Goal: Navigation & Orientation: Find specific page/section

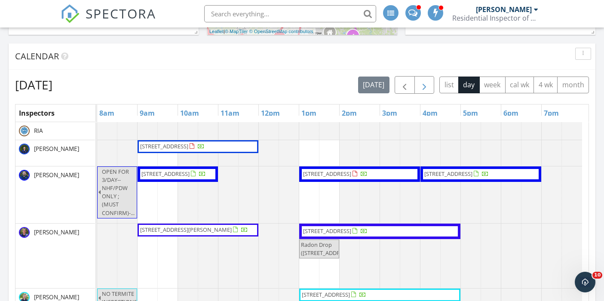
scroll to position [344, 0]
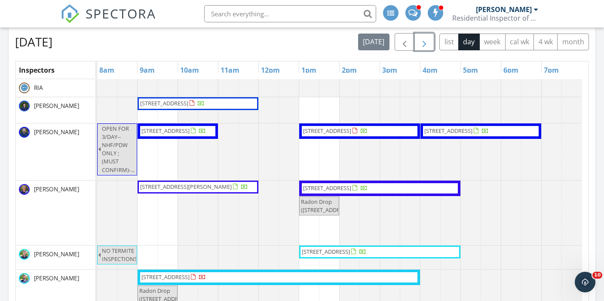
click at [423, 46] on span "button" at bounding box center [424, 42] width 10 height 10
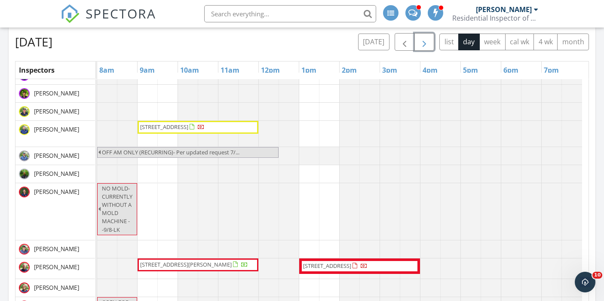
scroll to position [919, 0]
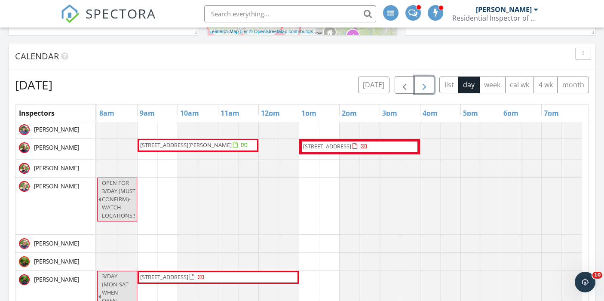
click at [428, 85] on span "button" at bounding box center [424, 85] width 10 height 10
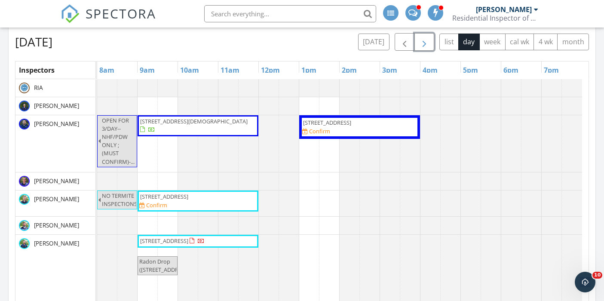
click at [419, 42] on button "button" at bounding box center [424, 42] width 20 height 18
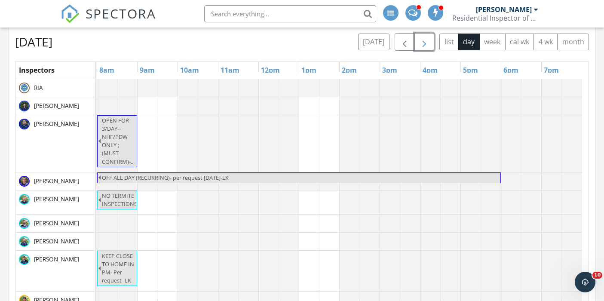
click at [425, 45] on span "button" at bounding box center [424, 42] width 10 height 10
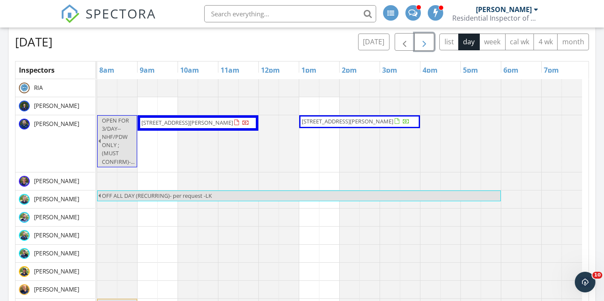
click at [425, 45] on span "button" at bounding box center [424, 42] width 10 height 10
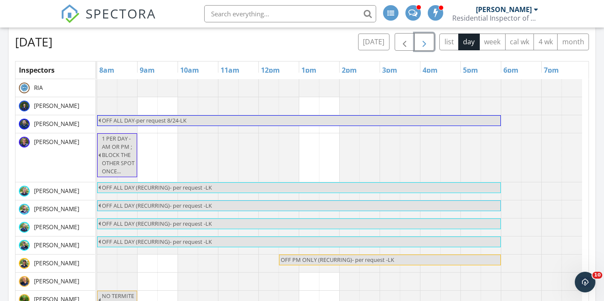
click at [425, 45] on span "button" at bounding box center [424, 42] width 10 height 10
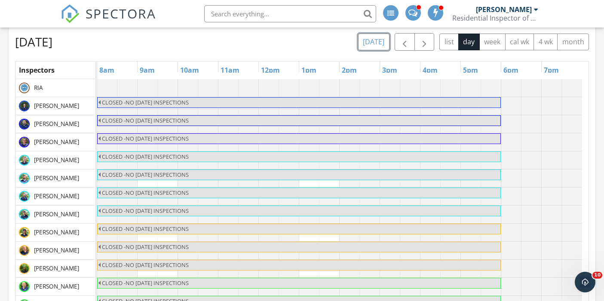
click at [375, 41] on button "[DATE]" at bounding box center [373, 42] width 31 height 17
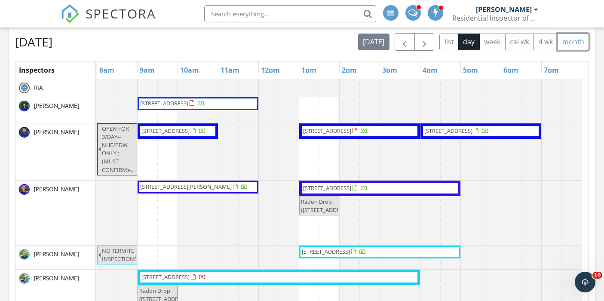
click at [579, 45] on button "month" at bounding box center [573, 42] width 32 height 17
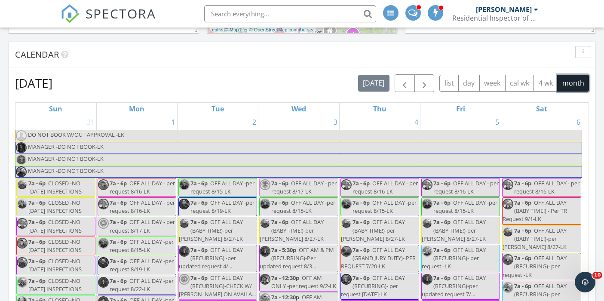
scroll to position [301, 0]
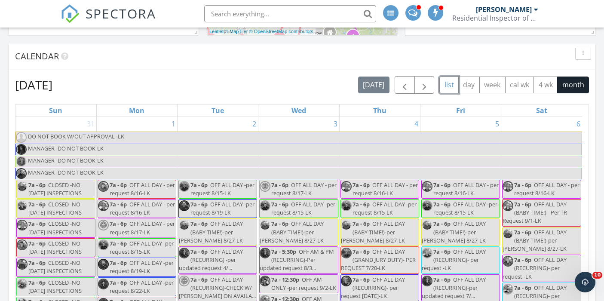
click at [446, 90] on button "list" at bounding box center [448, 84] width 19 height 17
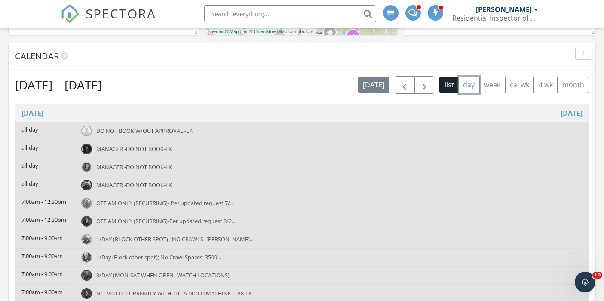
click at [468, 88] on button "day" at bounding box center [468, 84] width 21 height 17
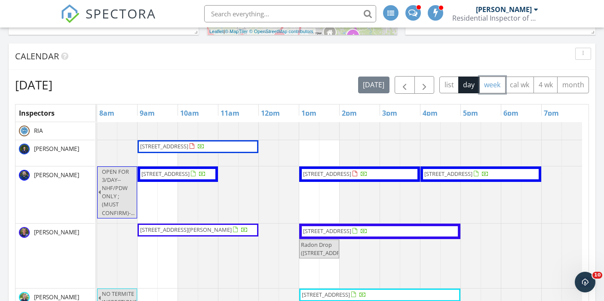
click at [498, 86] on button "week" at bounding box center [492, 84] width 26 height 17
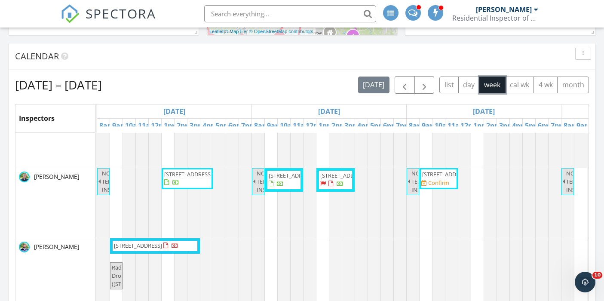
scroll to position [172, 0]
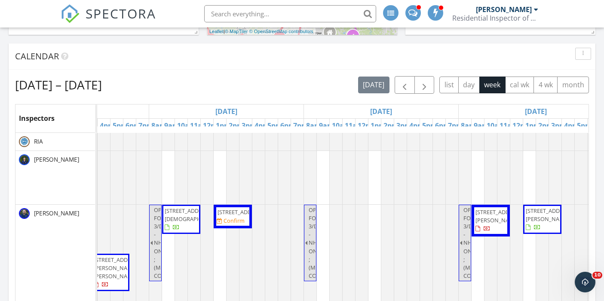
drag, startPoint x: 394, startPoint y: 256, endPoint x: 425, endPoint y: 245, distance: 33.4
drag, startPoint x: 231, startPoint y: 225, endPoint x: 193, endPoint y: 226, distance: 37.4
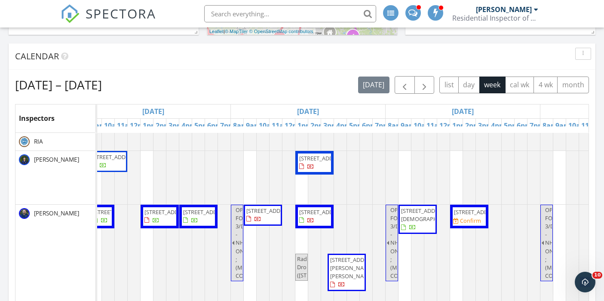
drag, startPoint x: 260, startPoint y: 229, endPoint x: 166, endPoint y: 223, distance: 93.9
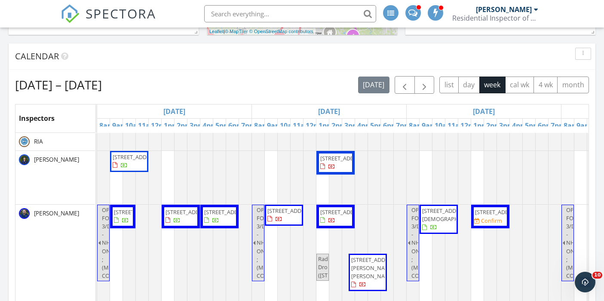
drag, startPoint x: 255, startPoint y: 153, endPoint x: 193, endPoint y: 166, distance: 63.2
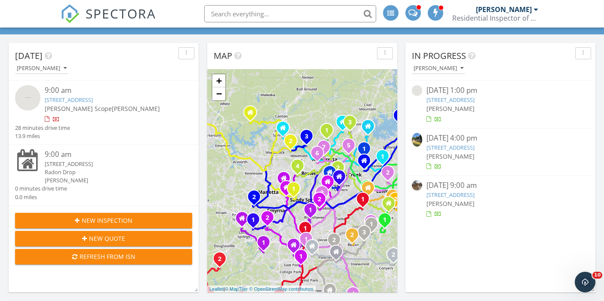
scroll to position [43, 0]
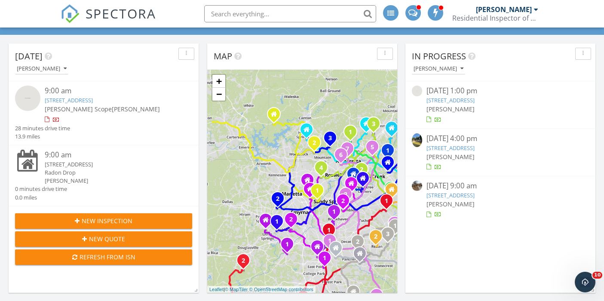
drag, startPoint x: 238, startPoint y: 193, endPoint x: 270, endPoint y: 145, distance: 58.3
click at [265, 194] on div "1 1 2 3 1 2 3 1 1 2 1 1 2 1 2 1 1 2 1 2 1 2 1 2 1 1 2 1 1 1 1 2 1 1 2 1 1 2 1 1…" at bounding box center [302, 181] width 190 height 223
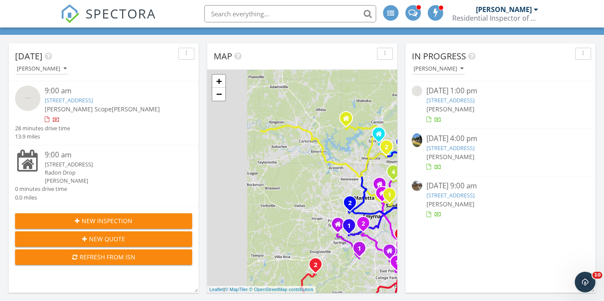
drag, startPoint x: 240, startPoint y: 167, endPoint x: 315, endPoint y: 171, distance: 75.3
click at [315, 171] on div "1 1 2 3 1 2 3 1 1 2 1 1 2 1 2 1 1 2 1 2 1 2 1 2 1 1 2 1 1 1 1 2 1 1 2 1 1 2 1 1…" at bounding box center [302, 181] width 190 height 223
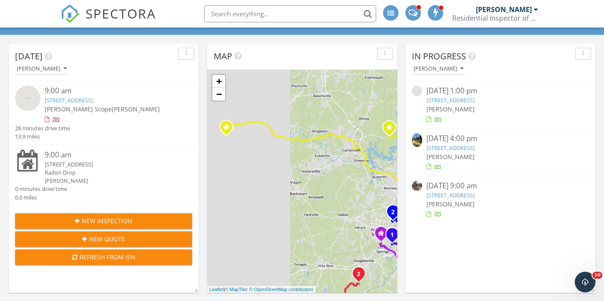
drag, startPoint x: 254, startPoint y: 163, endPoint x: 299, endPoint y: 174, distance: 46.7
click at [299, 174] on div "1 1 2 3 1 2 3 1 1 2 1 1 2 1 2 1 1 2 1 2 1 2 1 2 1 1 2 1 1 1 1 2 1 1 2 1 1 2 1 1…" at bounding box center [302, 181] width 190 height 223
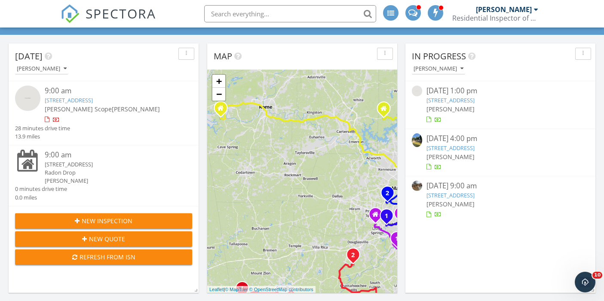
drag, startPoint x: 336, startPoint y: 186, endPoint x: 329, endPoint y: 165, distance: 22.4
click at [329, 165] on div "1 1 2 3 1 2 3 1 1 2 1 1 2 1 2 1 1 2 1 2 1 2 1 2 1 1 2 1 1 1 1 2 1 1 2 1 1 2 1 1…" at bounding box center [302, 181] width 190 height 223
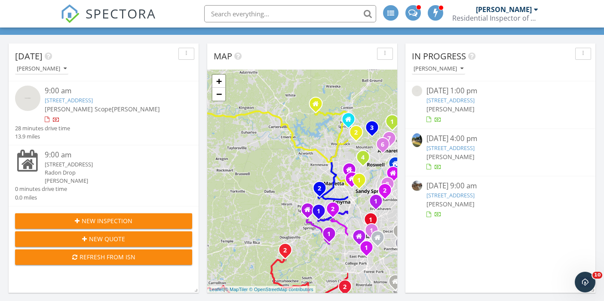
drag, startPoint x: 284, startPoint y: 164, endPoint x: 218, endPoint y: 159, distance: 66.3
click at [218, 159] on div "1 1 2 3 1 2 3 1 1 2 1 1 2 1 2 1 1 2 1 2 1 2 1 2 1 1 2 1 1 1 1 2 1 1 2 1 1 2 1 1…" at bounding box center [302, 181] width 190 height 223
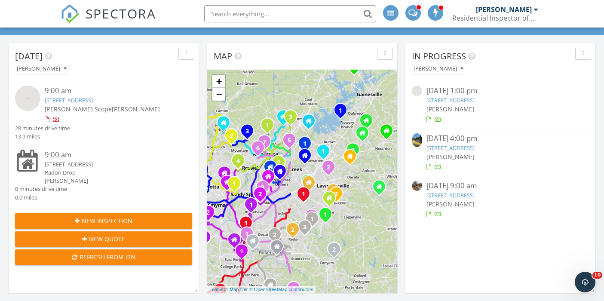
drag, startPoint x: 319, startPoint y: 175, endPoint x: 180, endPoint y: 171, distance: 138.4
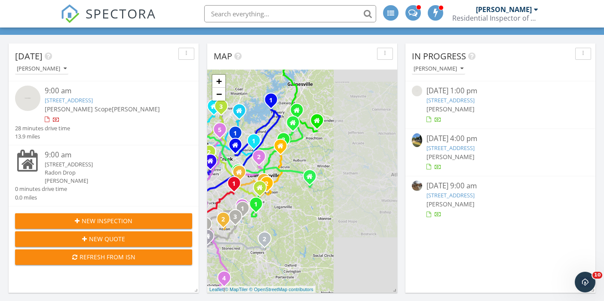
drag, startPoint x: 372, startPoint y: 154, endPoint x: 306, endPoint y: 149, distance: 66.8
click at [306, 149] on div "1 1 2 3 1 2 3 1 1 2 1 1 2 1 2 1 1 2 1 2 1 2 1 2 1 1 2 1 1 1 1 2 1 1 2 1 1 2 1 1…" at bounding box center [302, 181] width 190 height 223
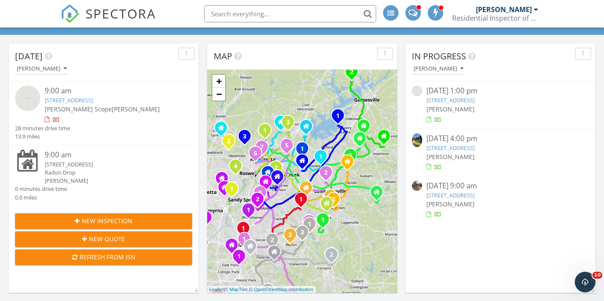
drag, startPoint x: 290, startPoint y: 211, endPoint x: 352, endPoint y: 226, distance: 63.4
click at [352, 226] on div "1 1 2 3 1 2 3 1 1 2 1 1 2 1 2 1 1 2 1 2 1 2 1 2 1 1 2 1 1 1 1 2 1 1 2 1 1 2 1 1…" at bounding box center [302, 181] width 190 height 223
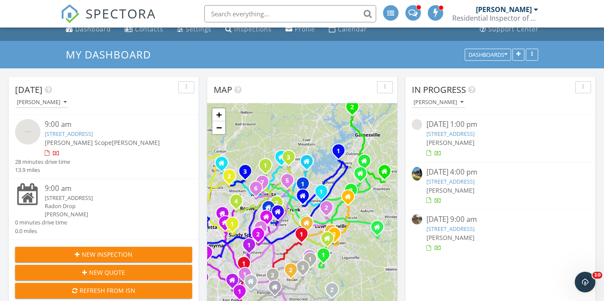
scroll to position [0, 0]
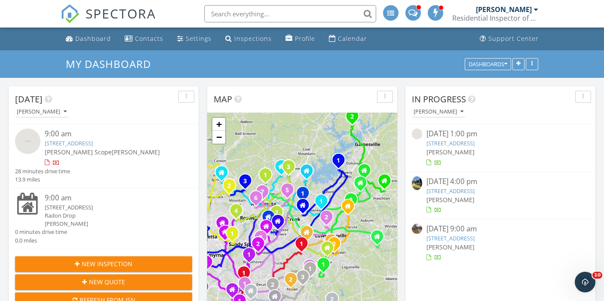
click at [307, 149] on div "1 1 2 3 1 2 3 1 1 2 1 1 2 1 2 1 1 2 1 2 1 2 1 2 1 1 2 1 1 1 1 2 1 1 2 1 1 2 1 1…" at bounding box center [302, 224] width 190 height 223
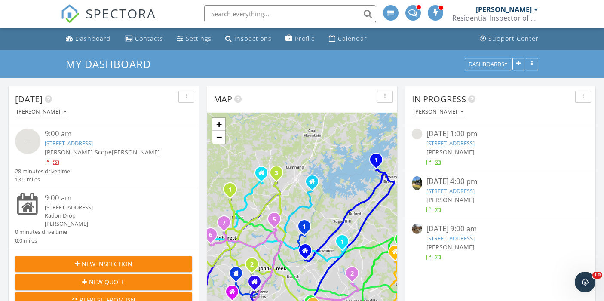
drag, startPoint x: 298, startPoint y: 176, endPoint x: 306, endPoint y: 153, distance: 24.3
click at [306, 153] on div "1 1 2 3 1 2 3 1 1 2 1 1 2 1 2 1 1 2 1 2 1 2 1 2 1 1 2 1 1 1 1 2 1 1 2 1 1 2 1 1…" at bounding box center [302, 224] width 190 height 223
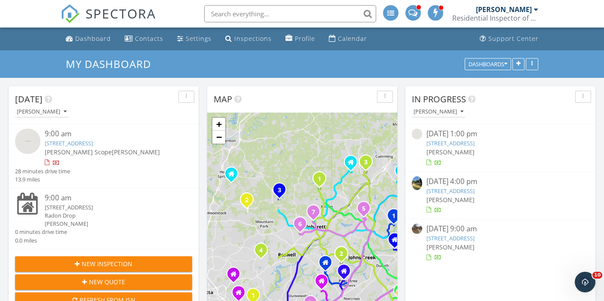
drag, startPoint x: 273, startPoint y: 144, endPoint x: 363, endPoint y: 134, distance: 90.7
click at [363, 134] on div "1 1 2 3 1 2 3 1 1 2 1 1 2 1 2 1 1 2 1 2 1 2 1 2 1 1 2 1 1 1 1 2 1 1 2 1 1 2 1 1…" at bounding box center [302, 224] width 190 height 223
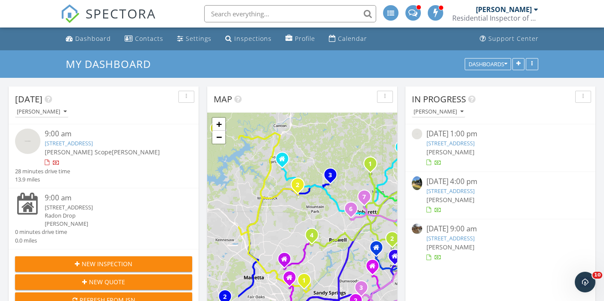
drag, startPoint x: 264, startPoint y: 165, endPoint x: 309, endPoint y: 148, distance: 48.1
click at [316, 149] on div "1 1 2 3 1 2 3 1 1 2 1 1 2 1 2 1 1 2 1 2 1 2 1 2 1 1 2 1 1 1 1 2 1 1 2 1 1 2 1 1…" at bounding box center [302, 224] width 190 height 223
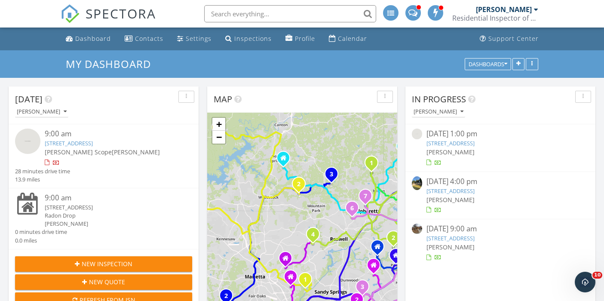
click at [276, 180] on div "1 1 2 3 1 2 3 1 1 2 1 1 2 1 2 1 1 2 1 2 1 2 1 2 1 1 2 1 1 1 1 2 1 1 2 1 1 2 1 1…" at bounding box center [302, 224] width 190 height 223
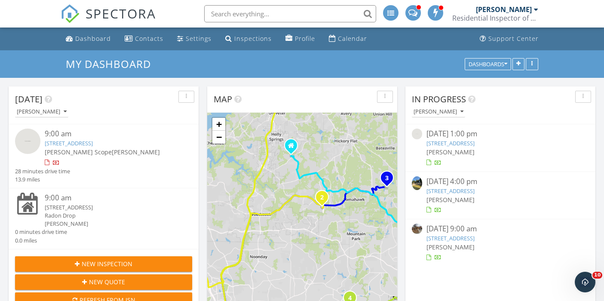
click at [283, 180] on div "1 1 2 3 1 2 3 1 1 2 1 1 2 1 2 1 1 2 1 2 1 2 1 2 1 1 2 1 1 1 1 2 1 1 2 1 1 2 1 1…" at bounding box center [302, 224] width 190 height 223
click at [282, 180] on div "1 1 2 3 1 2 3 1 1 2 1 1 2 1 2 1 1 2 1 2 1 2 1 2 1 1 2 1 1 1 1 2 1 1 2 1 1 2 1 1…" at bounding box center [302, 224] width 190 height 223
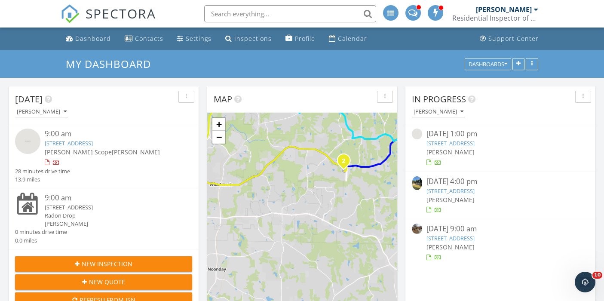
drag, startPoint x: 287, startPoint y: 176, endPoint x: 279, endPoint y: 139, distance: 37.9
click at [269, 115] on div "1 1 2 3 1 2 3 1 1 2 1 1 2 1 2 1 1 2 1 2 1 2 1 2 1 1 2 1 1 1 1 2 1 1 2 1 1 2 1 1…" at bounding box center [302, 224] width 190 height 223
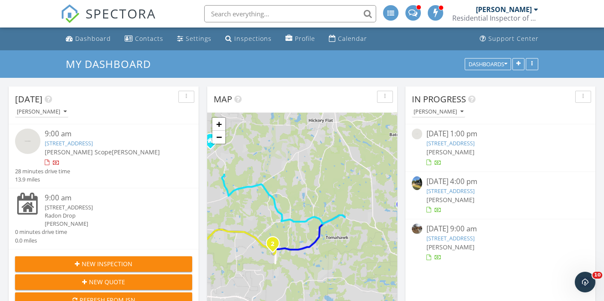
drag, startPoint x: 329, startPoint y: 170, endPoint x: 257, endPoint y: 249, distance: 107.1
click at [256, 256] on div "1 1 2 3 1 2 3 1 1 2 1 1 2 1 2 1 1 2 1 2 1 2 1 2 1 1 2 1 1 1 1 2 1 1 2 1 1 2 1 1…" at bounding box center [302, 224] width 190 height 223
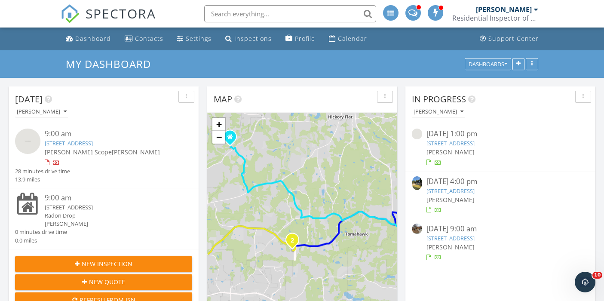
drag, startPoint x: 315, startPoint y: 164, endPoint x: 332, endPoint y: 164, distance: 17.2
click at [337, 159] on div "1 1 2 3 1 2 3 1 1 2 1 1 2 1 2 1 1 2 1 2 1 2 1 2 1 1 2 1 1 1 1 2 1 1 2 1 1 2 1 1…" at bounding box center [302, 224] width 190 height 223
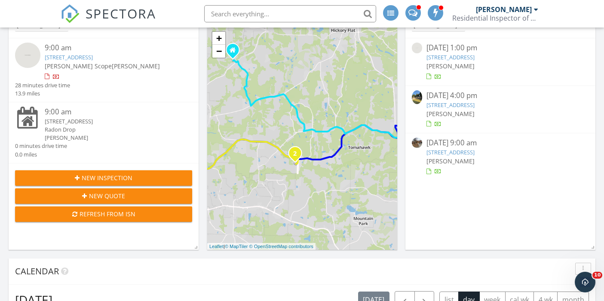
scroll to position [43, 0]
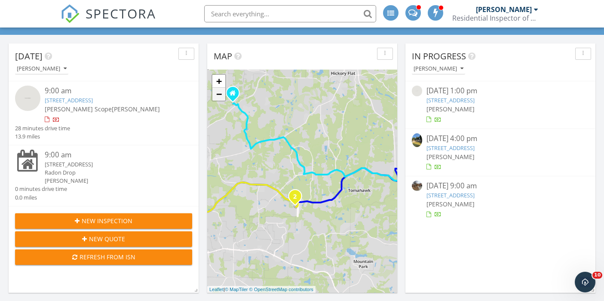
click at [221, 90] on link "−" at bounding box center [218, 94] width 13 height 13
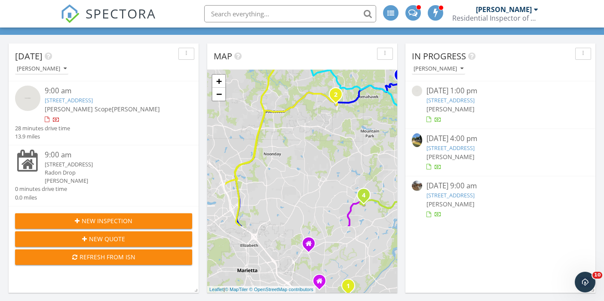
drag, startPoint x: 258, startPoint y: 198, endPoint x: 281, endPoint y: 77, distance: 122.9
click at [281, 77] on div "1 1 2 3 1 2 3 1 1 2 1 1 2 1 2 1 1 2 1 2 1 2 1 2 1 1 2 1 1 1 1 2 1 1 2 1 1 2 1 1…" at bounding box center [302, 181] width 190 height 223
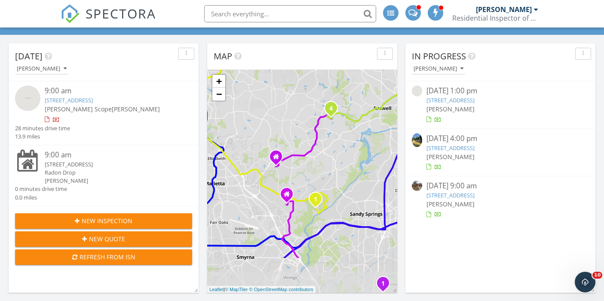
drag, startPoint x: 305, startPoint y: 167, endPoint x: 290, endPoint y: 105, distance: 63.6
click at [290, 105] on div "1 1 2 3 1 2 3 1 1 2 1 1 2 1 2 1 1 2 1 2 1 2 1 2 1 1 2 1 1 1 1 2 1 1 2 1 1 2 1 1…" at bounding box center [302, 181] width 190 height 223
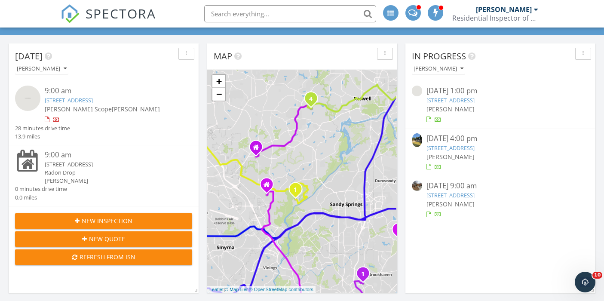
drag, startPoint x: 266, startPoint y: 131, endPoint x: 247, endPoint y: 121, distance: 21.3
click at [247, 121] on div "1 1 2 3 1 2 3 1 1 2 1 1 2 1 2 1 1 2 1 2 1 2 1 2 1 1 2 1 1 1 1 2 1 1 2 1 1 2 1 1…" at bounding box center [302, 181] width 190 height 223
click at [257, 144] on icon at bounding box center [256, 147] width 6 height 7
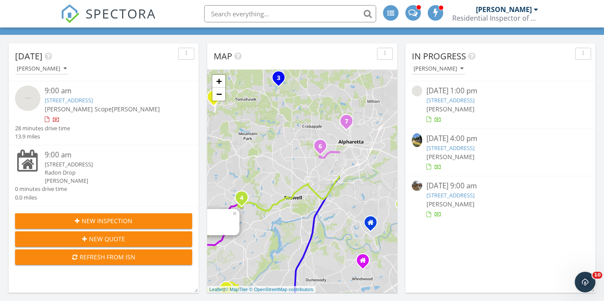
drag, startPoint x: 345, startPoint y: 157, endPoint x: 266, endPoint y: 258, distance: 128.6
click at [266, 258] on div "1 1 2 3 1 2 3 1 1 2 1 1 2 1 2 1 1 2 1 2 1 2 1 2 1 1 2 1 1 1 1 2 1 1 2 1 1 2 1 1…" at bounding box center [302, 181] width 190 height 223
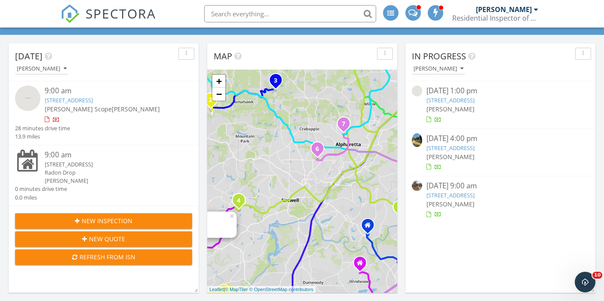
click at [317, 151] on icon "6" at bounding box center [316, 149] width 3 height 6
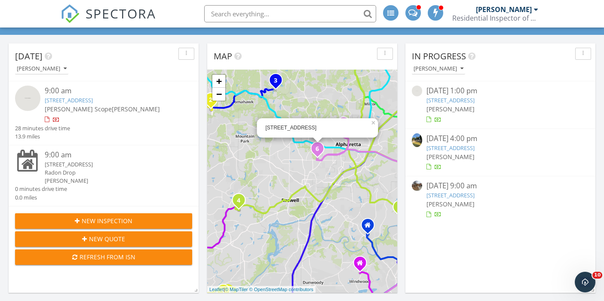
click at [336, 95] on div "1 1 2 3 1 2 3 1 1 2 1 1 2 1 2 1 1 2 1 2 1 2 1 2 1 1 2 1 1 1 1 2 1 1 2 1 1 2 1 1…" at bounding box center [302, 181] width 190 height 223
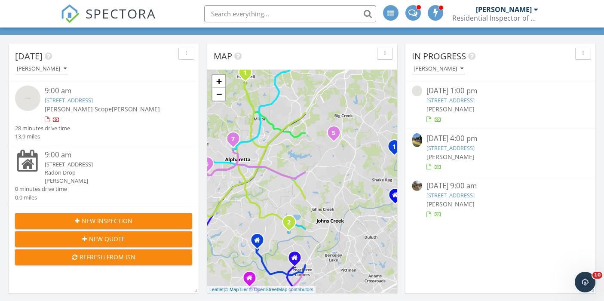
drag, startPoint x: 337, startPoint y: 94, endPoint x: 226, endPoint y: 113, distance: 112.9
click at [226, 113] on div "1 1 2 3 1 2 3 1 1 2 1 1 2 1 2 1 1 2 1 2 1 2 1 2 1 1 2 1 1 1 1 2 1 1 2 1 1 2 1 1…" at bounding box center [302, 181] width 190 height 223
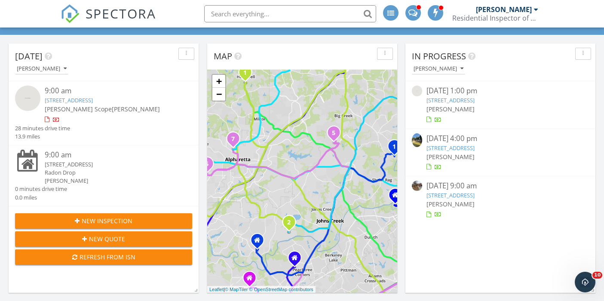
click at [272, 194] on div "1 1 2 3 1 2 3 1 1 2 1 1 2 1 2 1 1 2 1 2 1 2 1 2 1 1 2 1 1 1 1 2 1 1 2 1 1 2 1 1…" at bounding box center [302, 181] width 190 height 223
click at [259, 242] on icon at bounding box center [257, 240] width 6 height 7
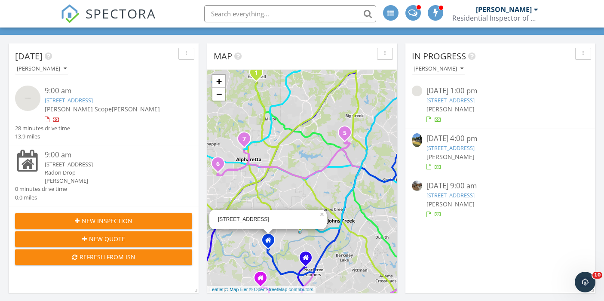
click at [335, 178] on div "1 1 2 3 1 2 3 1 1 2 1 1 2 1 2 1 1 2 1 2 1 2 1 2 1 1 2 1 1 1 1 2 1 1 2 1 1 2 1 1…" at bounding box center [302, 181] width 190 height 223
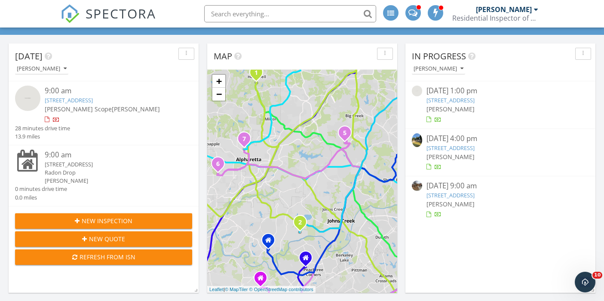
click at [300, 221] on icon "2" at bounding box center [299, 223] width 3 height 6
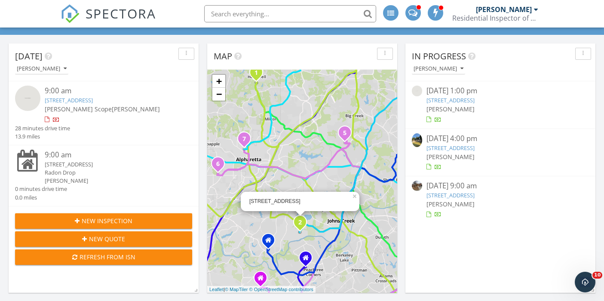
click at [327, 179] on div "1 1 2 3 1 2 3 1 1 2 1 1 2 1 2 1 1 2 1 2 1 2 1 2 1 1 2 1 1 1 1 2 1 1 2 1 1 2 1 1…" at bounding box center [302, 181] width 190 height 223
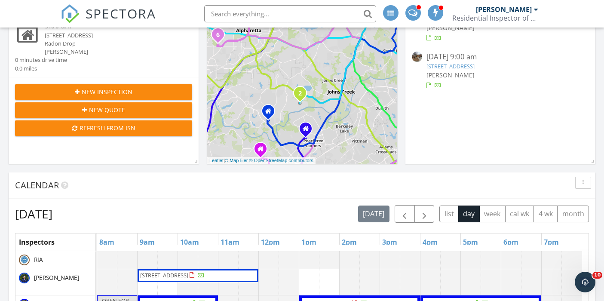
scroll to position [301, 0]
